Goal: Navigation & Orientation: Understand site structure

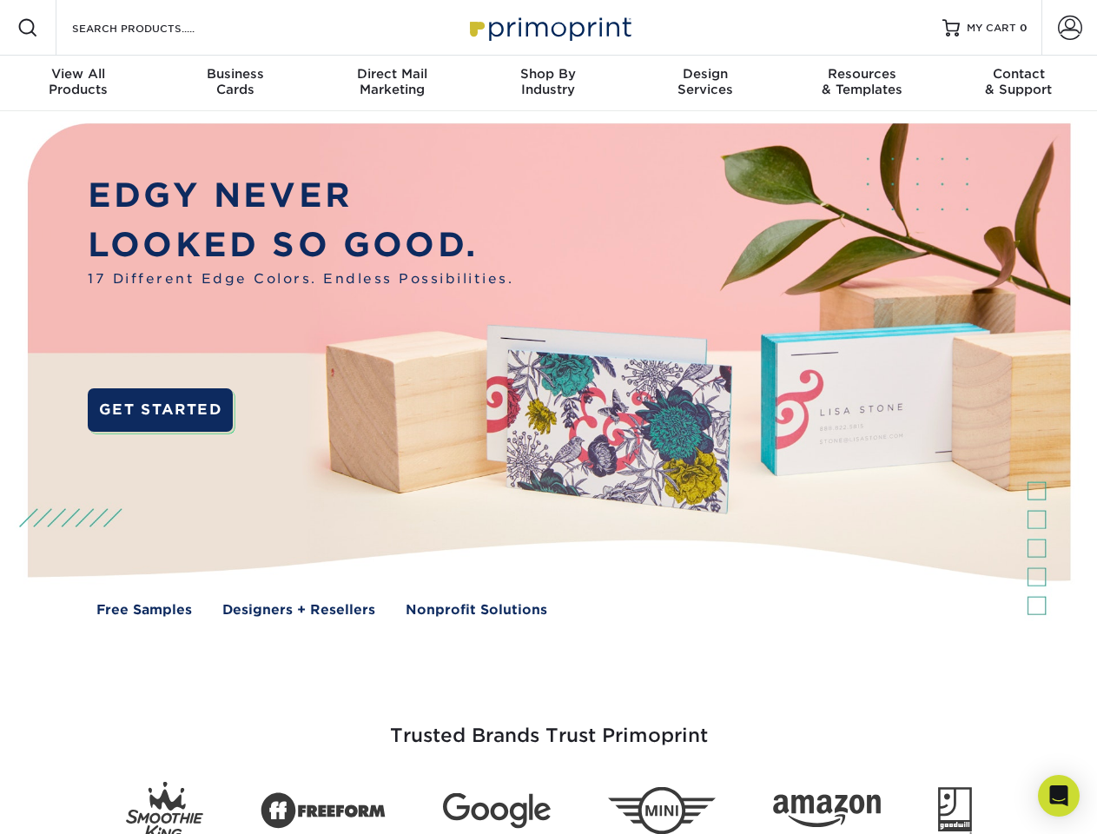
click at [548, 417] on img at bounding box center [548, 382] width 1086 height 543
click at [28, 28] on span at bounding box center [27, 27] width 21 height 21
click at [1070, 28] on span at bounding box center [1070, 28] width 24 height 24
click at [78, 83] on div "View All Products" at bounding box center [78, 81] width 156 height 31
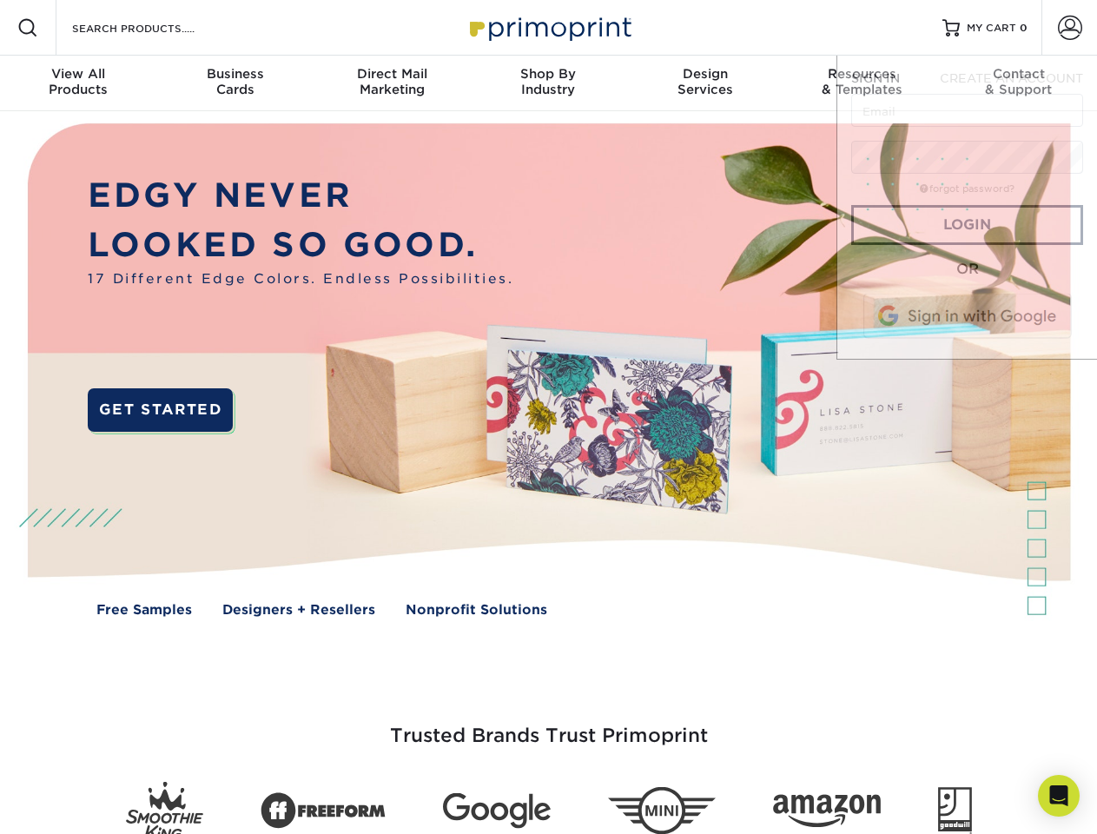
click at [235, 83] on div "Business Cards" at bounding box center [234, 81] width 156 height 31
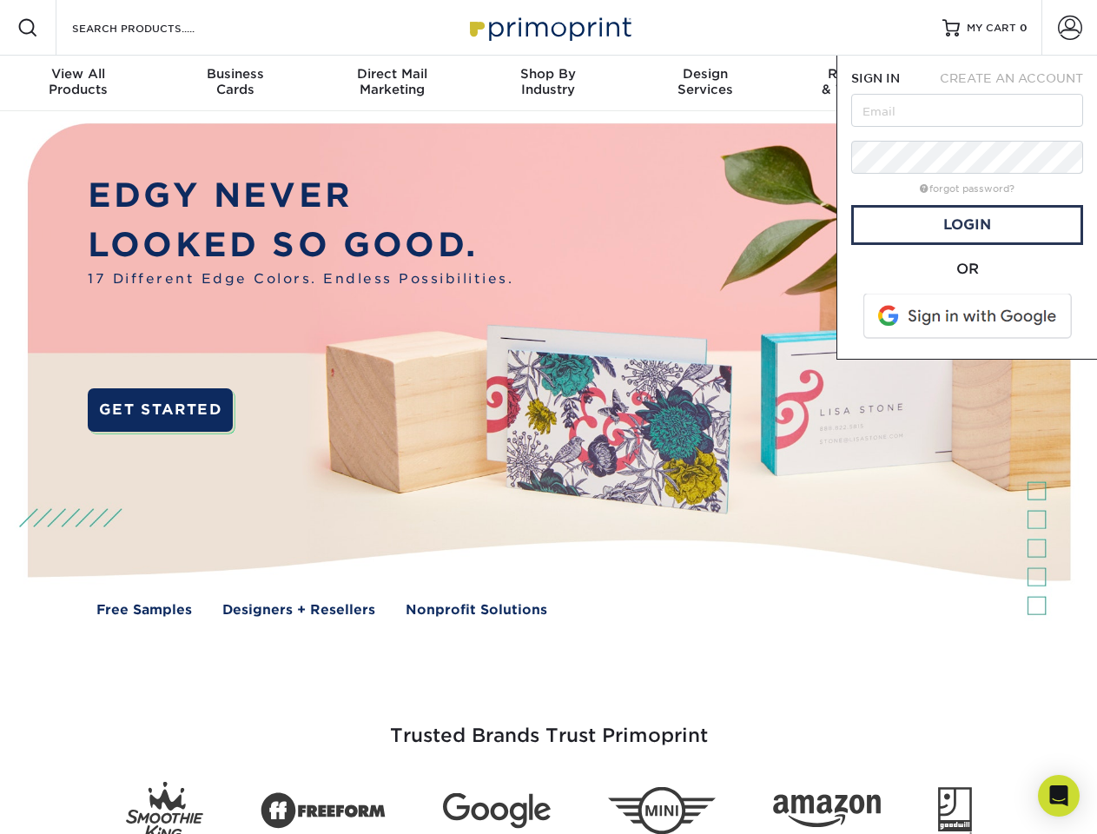
click at [392, 83] on div "Direct Mail Marketing" at bounding box center [392, 81] width 156 height 31
click at [548, 83] on div "Shop By Industry" at bounding box center [548, 81] width 156 height 31
click at [705, 83] on div "Design Services" at bounding box center [705, 81] width 156 height 31
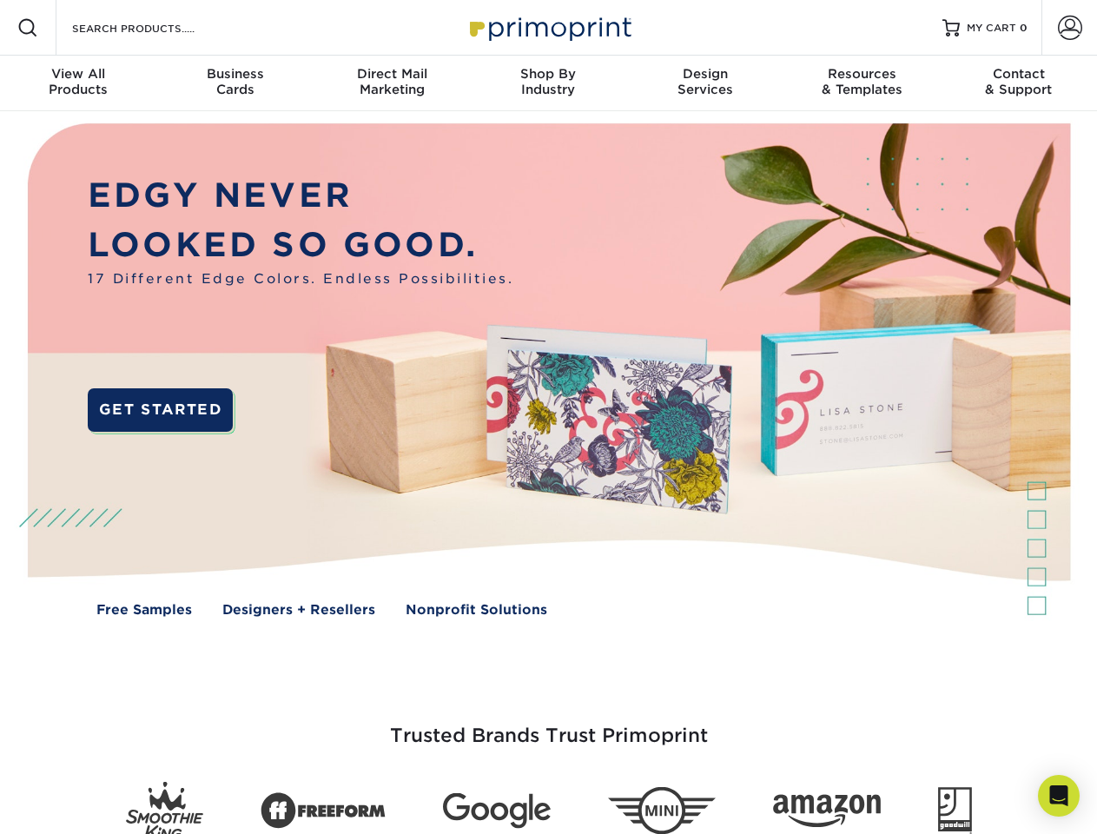
click at [862, 83] on span "SIGN IN" at bounding box center [875, 78] width 49 height 14
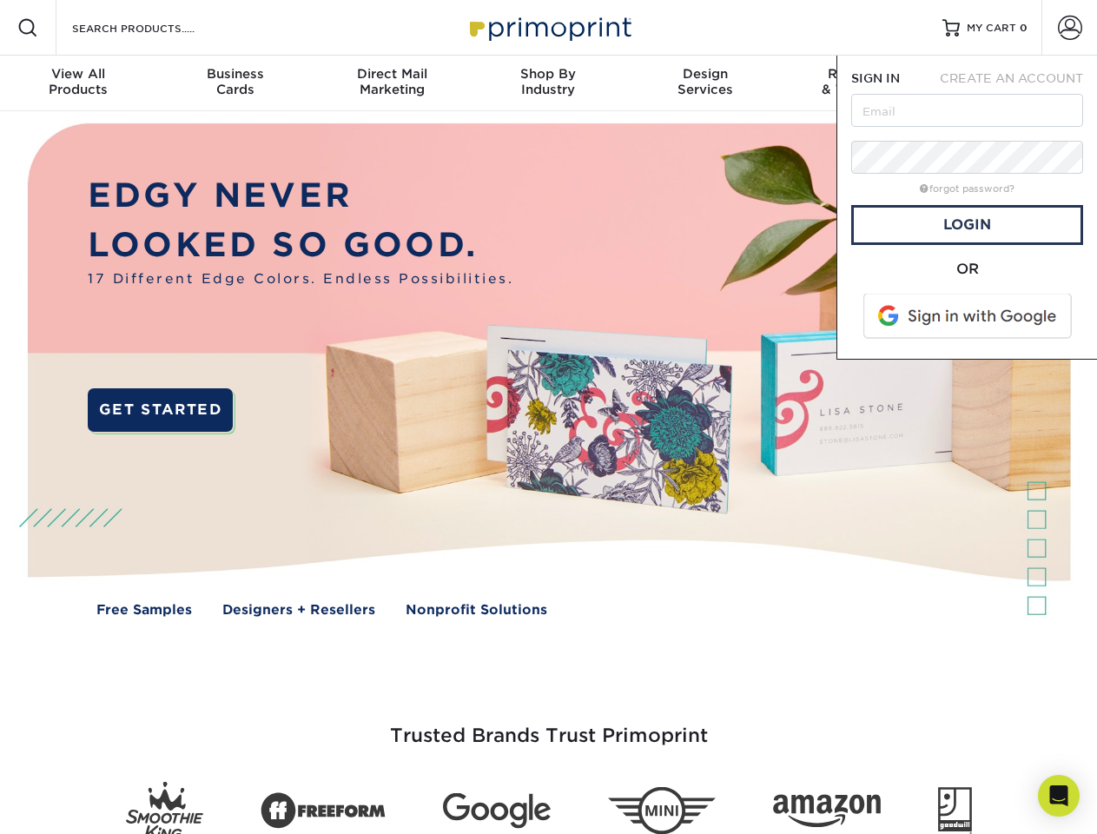
click at [1019, 83] on div "Contact & Support" at bounding box center [1019, 81] width 156 height 31
